Goal: Transaction & Acquisition: Subscribe to service/newsletter

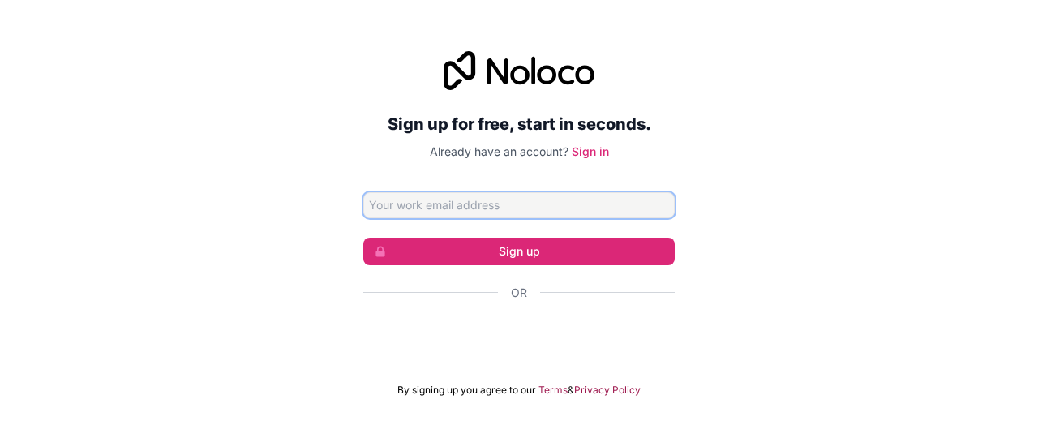
click at [522, 204] on input "Email address" at bounding box center [518, 205] width 311 height 26
type input "[EMAIL_ADDRESS][DOMAIN_NAME]"
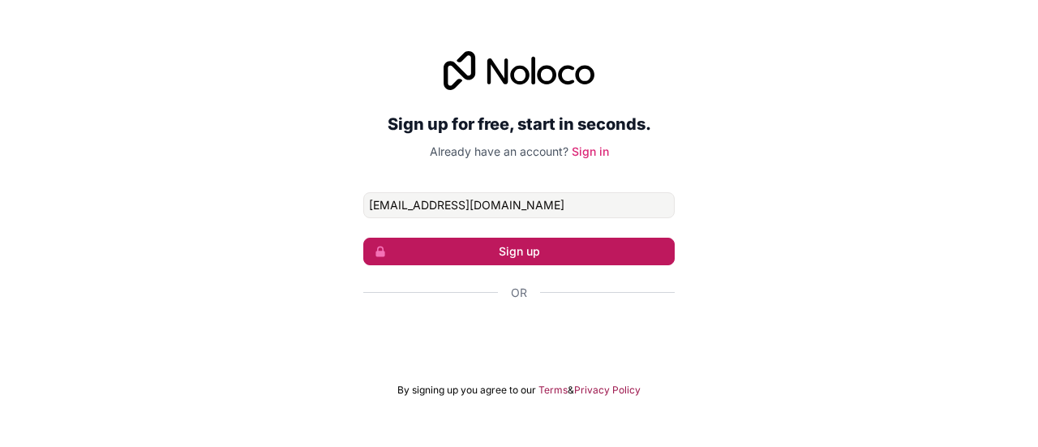
click at [514, 253] on button "Sign up" at bounding box center [518, 252] width 311 height 28
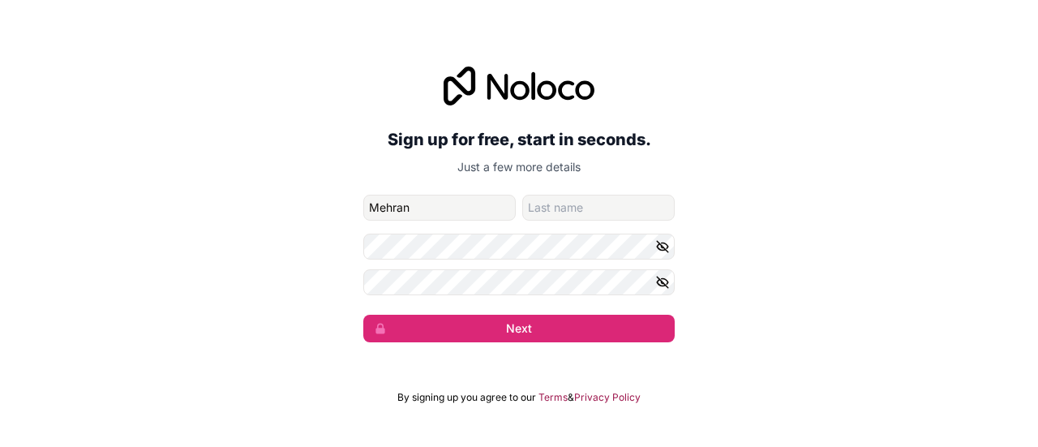
type input "Mehran"
click at [566, 197] on input "family-name" at bounding box center [598, 208] width 152 height 26
type input "h"
type input "J"
type input "Hotak"
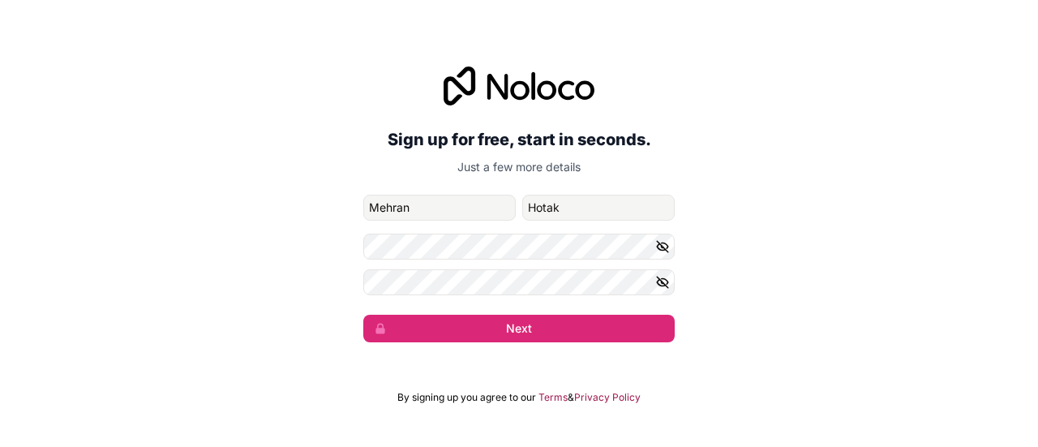
click at [464, 232] on form "[EMAIL_ADDRESS][DOMAIN_NAME] [PERSON_NAME] Next" at bounding box center [518, 269] width 311 height 148
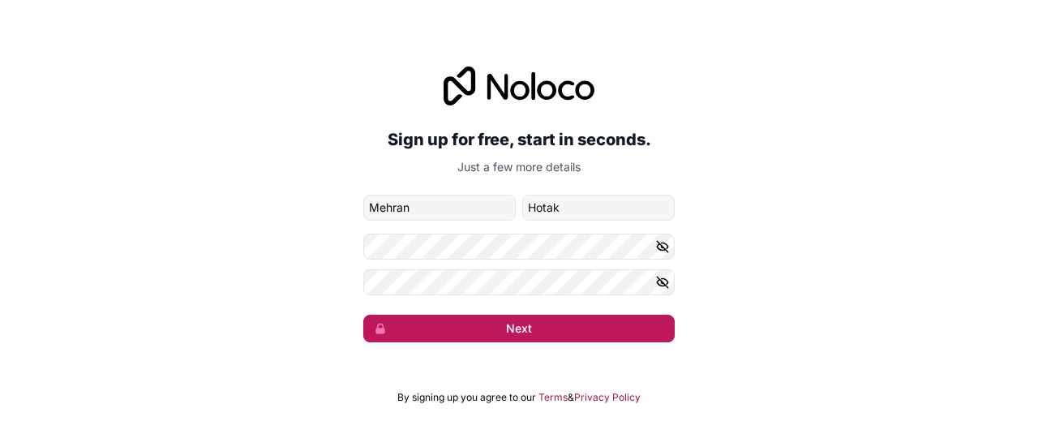
click at [406, 329] on button "Next" at bounding box center [518, 329] width 311 height 28
click at [500, 332] on button "Next" at bounding box center [518, 329] width 311 height 28
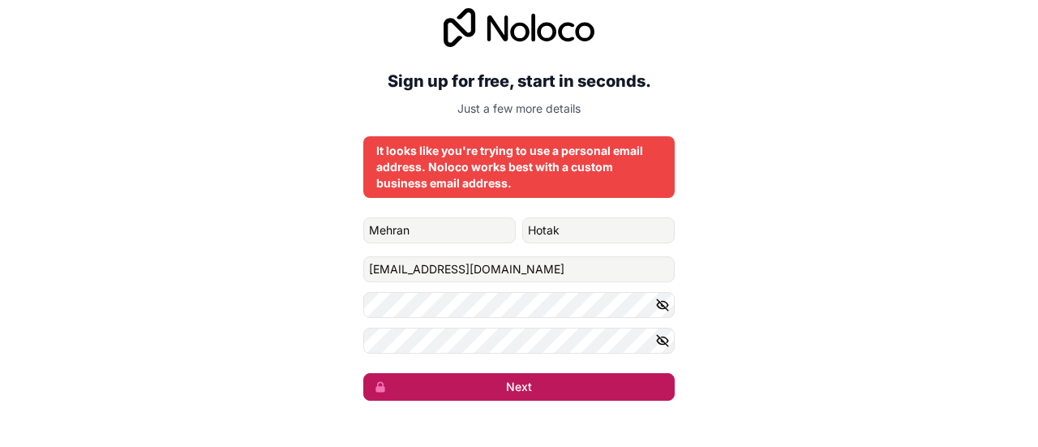
click at [509, 388] on button "Next" at bounding box center [518, 387] width 311 height 28
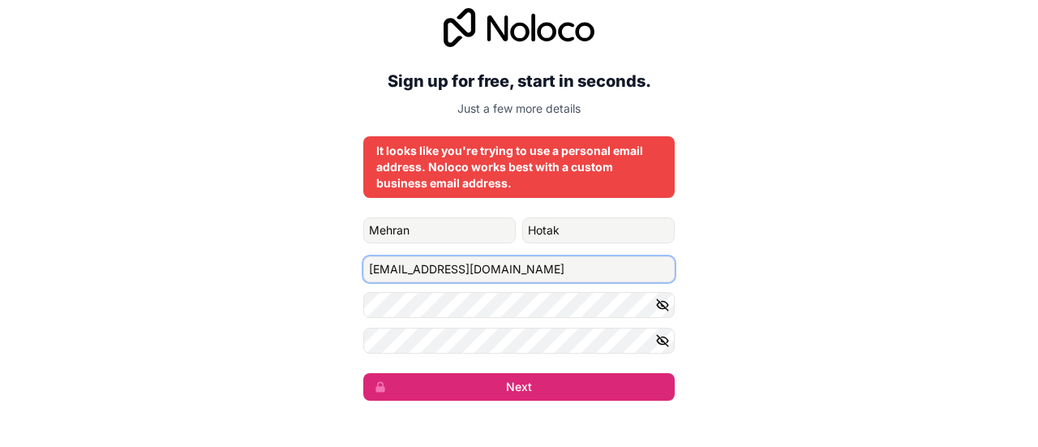
click at [442, 263] on input "[EMAIL_ADDRESS][DOMAIN_NAME]" at bounding box center [518, 269] width 311 height 26
click at [448, 270] on input "[EMAIL_ADDRESS][DOMAIN_NAME]" at bounding box center [518, 269] width 311 height 26
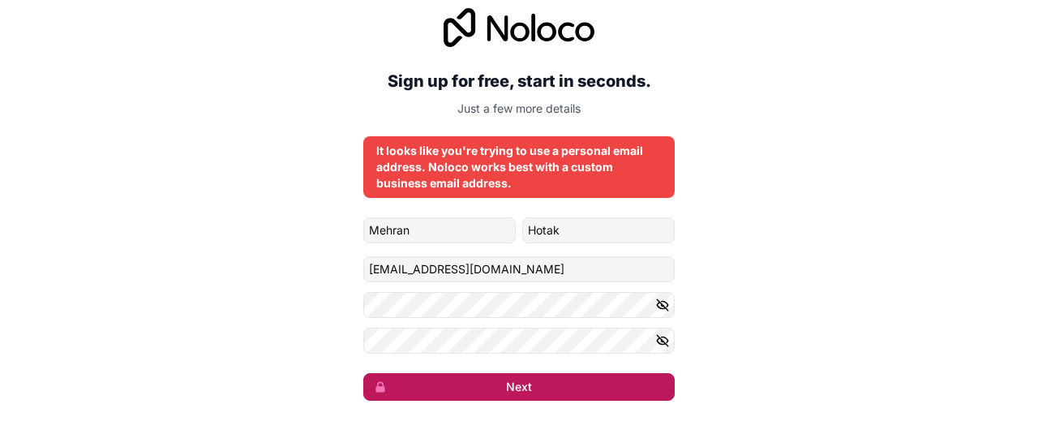
click at [526, 382] on button "Next" at bounding box center [518, 387] width 311 height 28
click at [526, 382] on button "submit" at bounding box center [518, 387] width 311 height 28
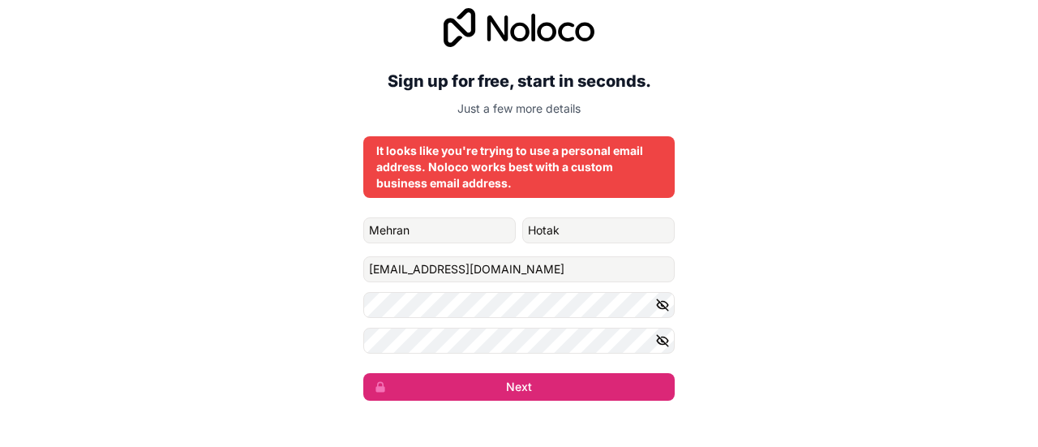
click at [519, 105] on p "Just a few more details" at bounding box center [518, 109] width 311 height 16
click at [608, 165] on div "It looks like you're trying to use a personal email address. Noloco works best …" at bounding box center [519, 167] width 286 height 49
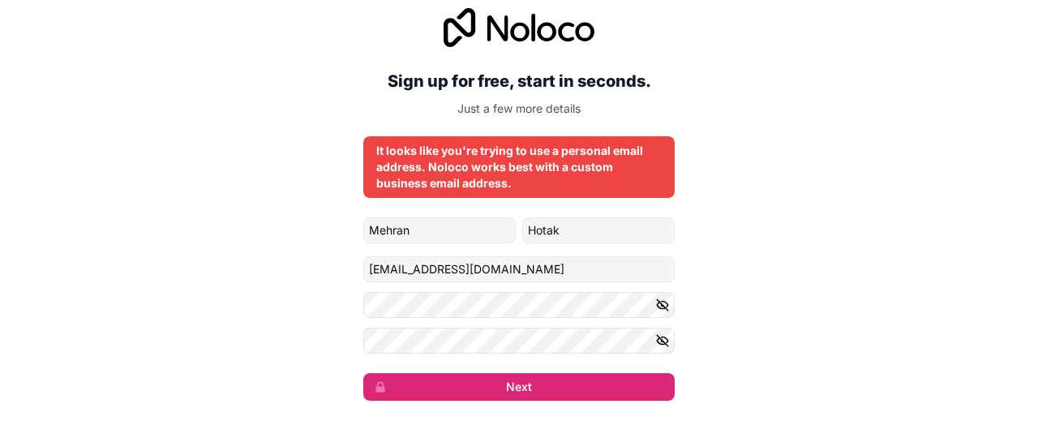
click at [623, 369] on form "[PERSON_NAME] [EMAIL_ADDRESS][DOMAIN_NAME] Next" at bounding box center [518, 308] width 311 height 183
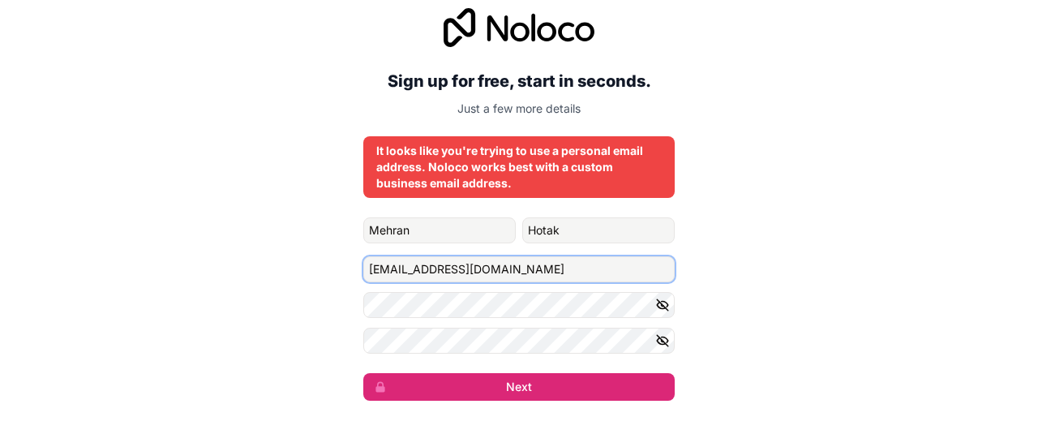
click at [453, 272] on input "[EMAIL_ADDRESS][DOMAIN_NAME]" at bounding box center [518, 269] width 311 height 26
click at [479, 265] on input "[EMAIL_ADDRESS][DOMAIN_NAME]" at bounding box center [518, 269] width 311 height 26
click at [441, 270] on input "[EMAIL_ADDRESS][DOMAIN_NAME]" at bounding box center [518, 269] width 311 height 26
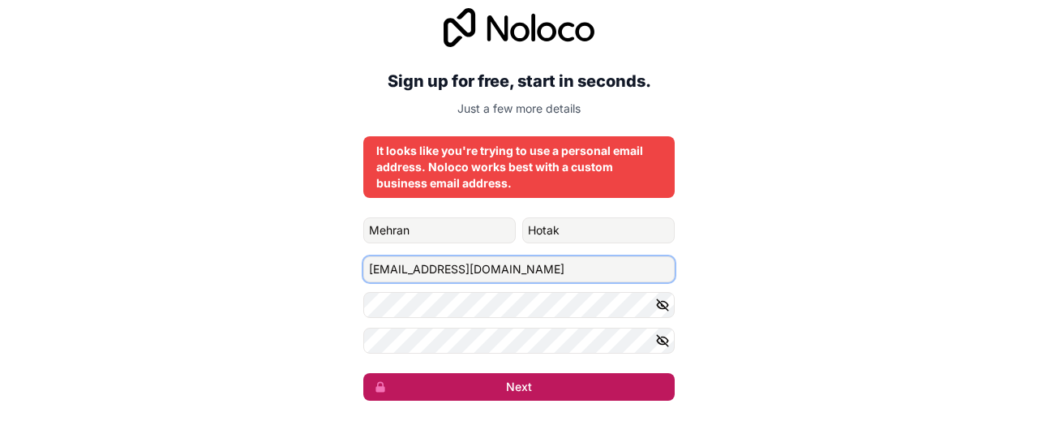
type input "[EMAIL_ADDRESS][DOMAIN_NAME]"
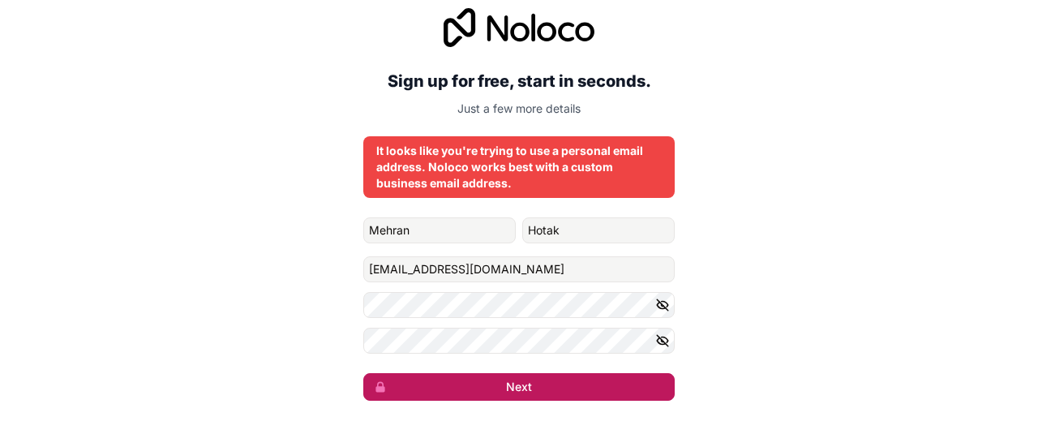
click at [509, 385] on button "Next" at bounding box center [518, 387] width 311 height 28
click at [509, 385] on button "submit" at bounding box center [518, 387] width 311 height 28
click at [509, 387] on button "Next" at bounding box center [518, 387] width 311 height 28
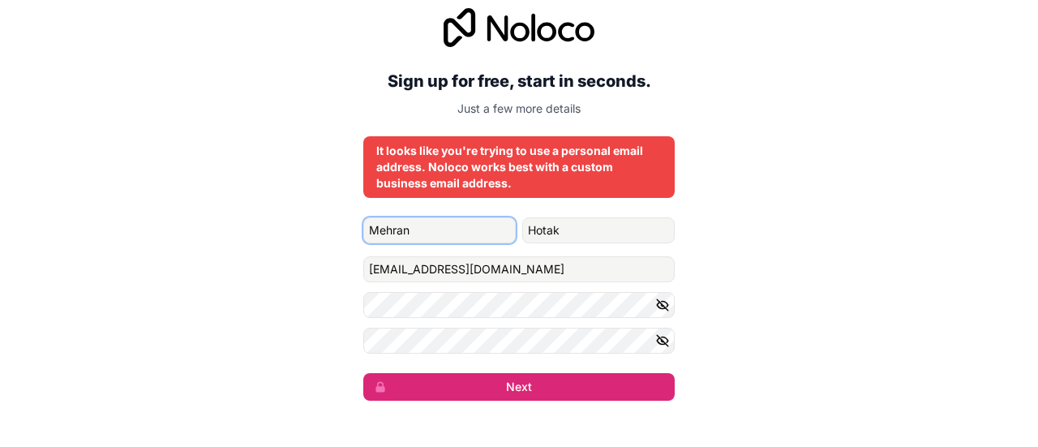
click at [448, 241] on input "Mehran" at bounding box center [439, 230] width 152 height 26
click at [447, 231] on input "Mehran" at bounding box center [439, 230] width 152 height 26
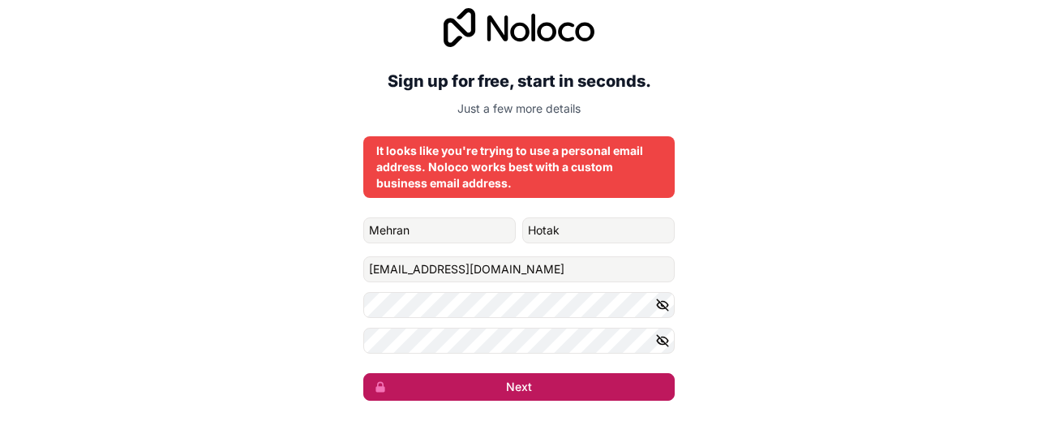
click at [408, 379] on button "Next" at bounding box center [518, 387] width 311 height 28
click at [408, 379] on button "submit" at bounding box center [518, 387] width 311 height 28
click at [408, 379] on button "Next" at bounding box center [518, 387] width 311 height 28
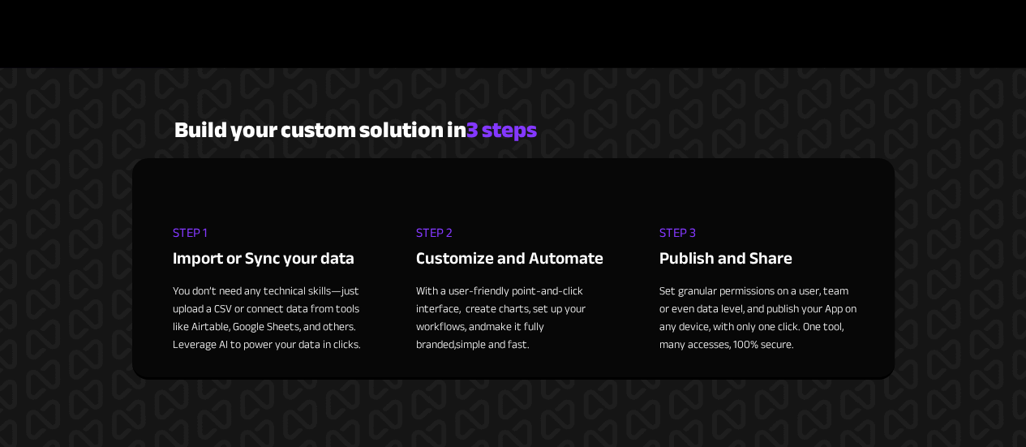
scroll to position [2904, 0]
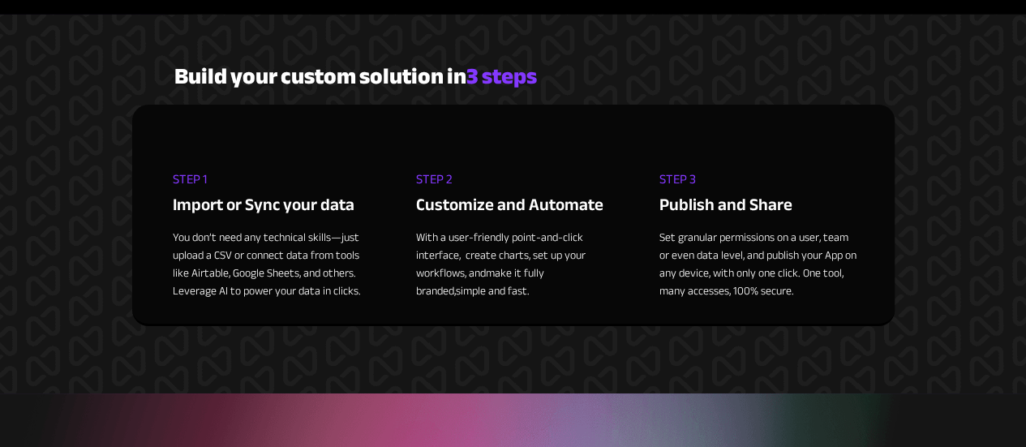
drag, startPoint x: 1037, startPoint y: 385, endPoint x: 1034, endPoint y: 355, distance: 30.2
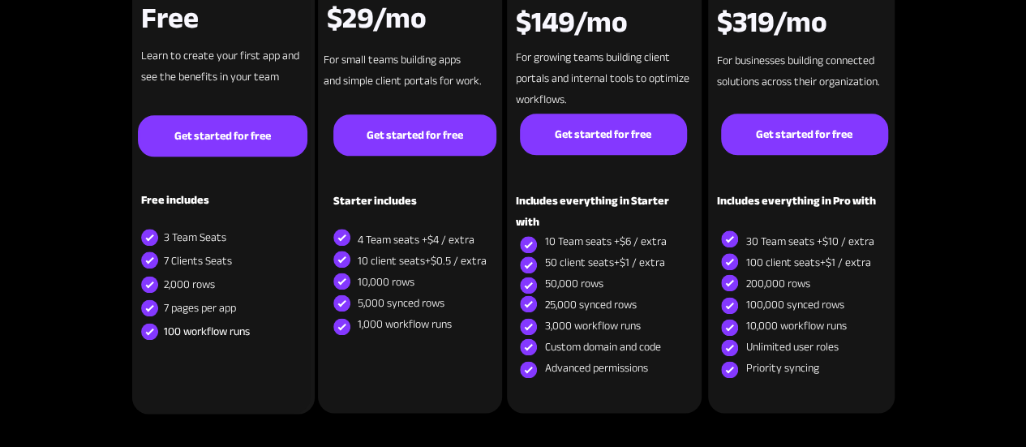
scroll to position [3960, 0]
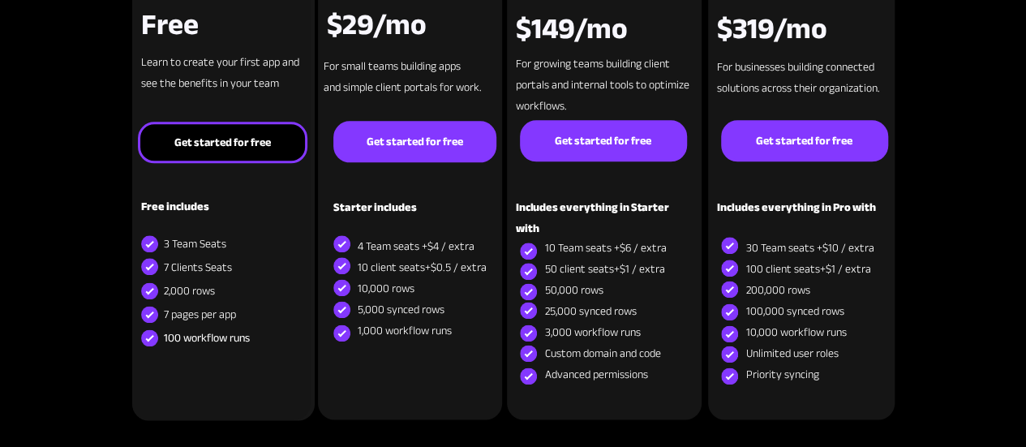
click at [213, 122] on link "Get started for free" at bounding box center [223, 142] width 170 height 41
